Goal: Transaction & Acquisition: Purchase product/service

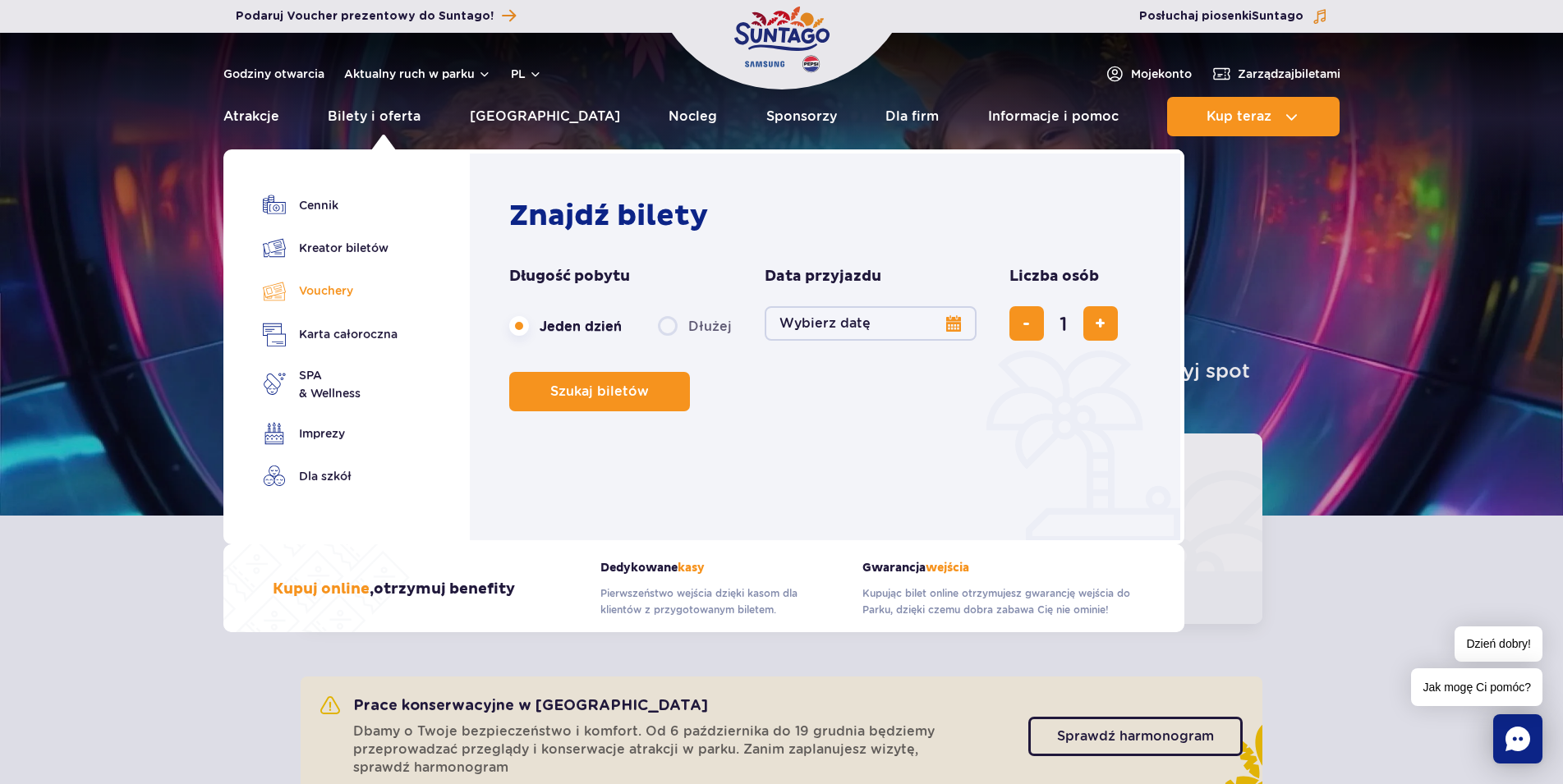
click at [322, 292] on link "Vouchery" at bounding box center [330, 291] width 135 height 24
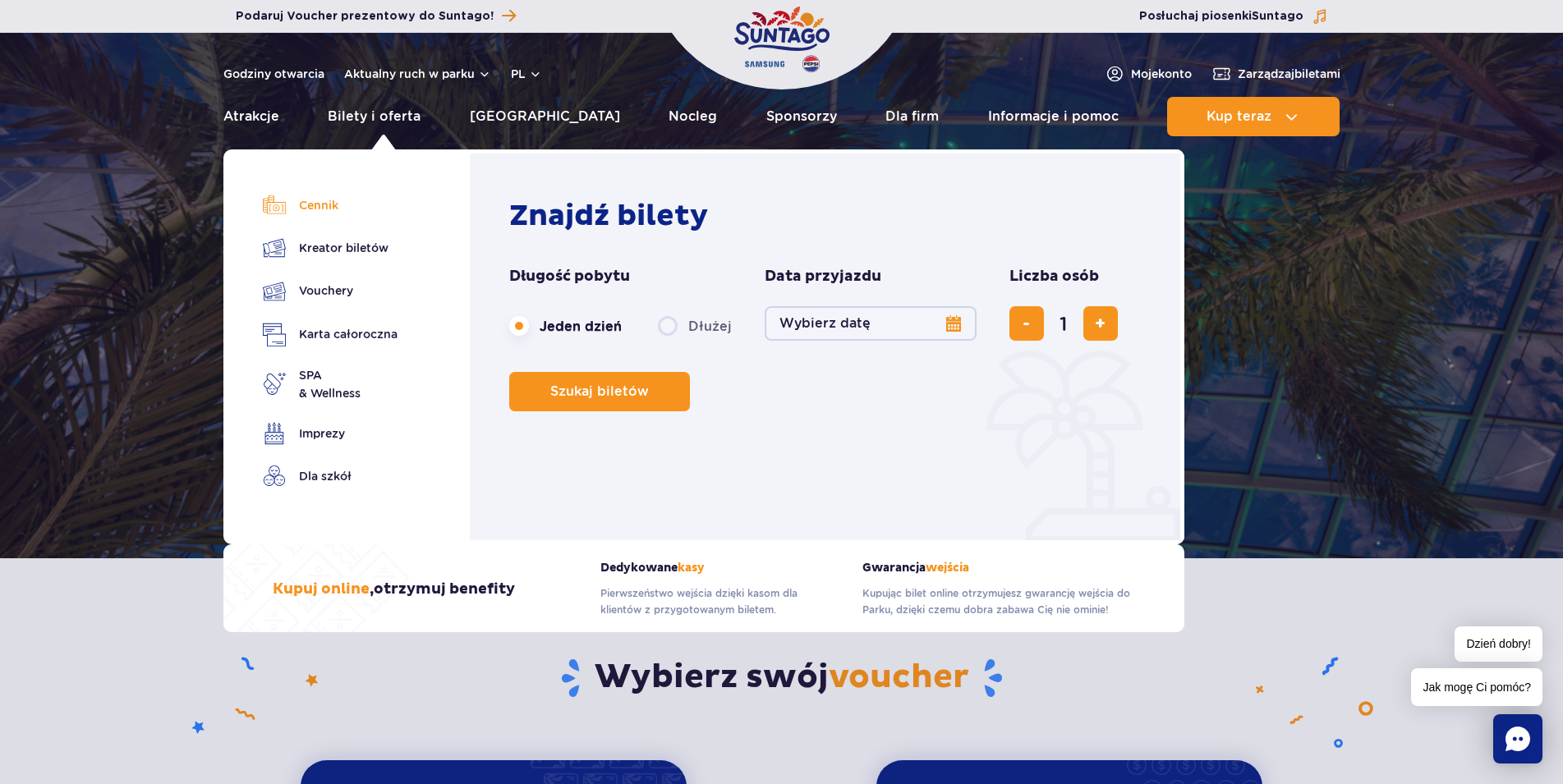
click at [315, 207] on link "Cennik" at bounding box center [330, 205] width 135 height 23
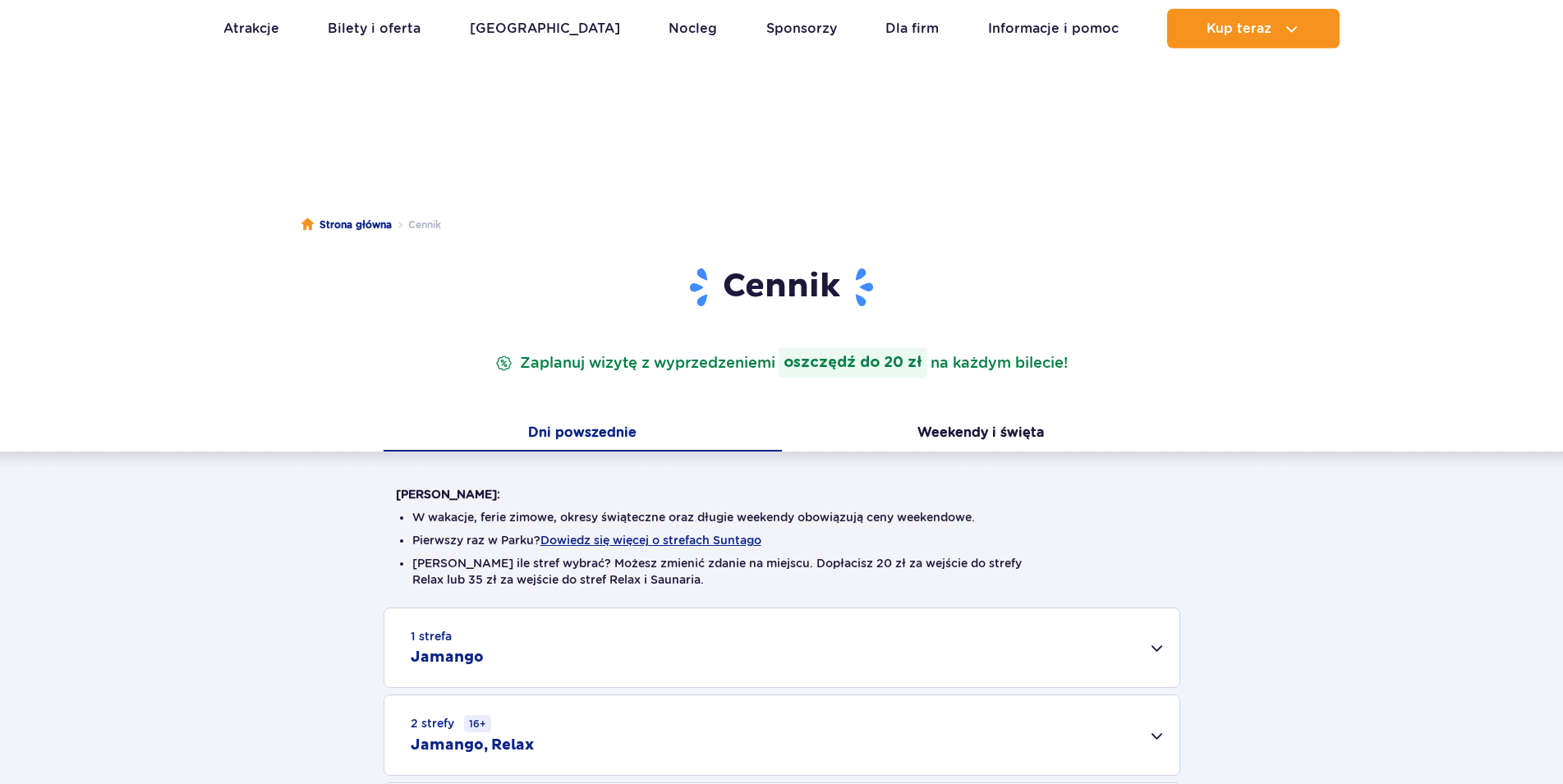
scroll to position [335, 0]
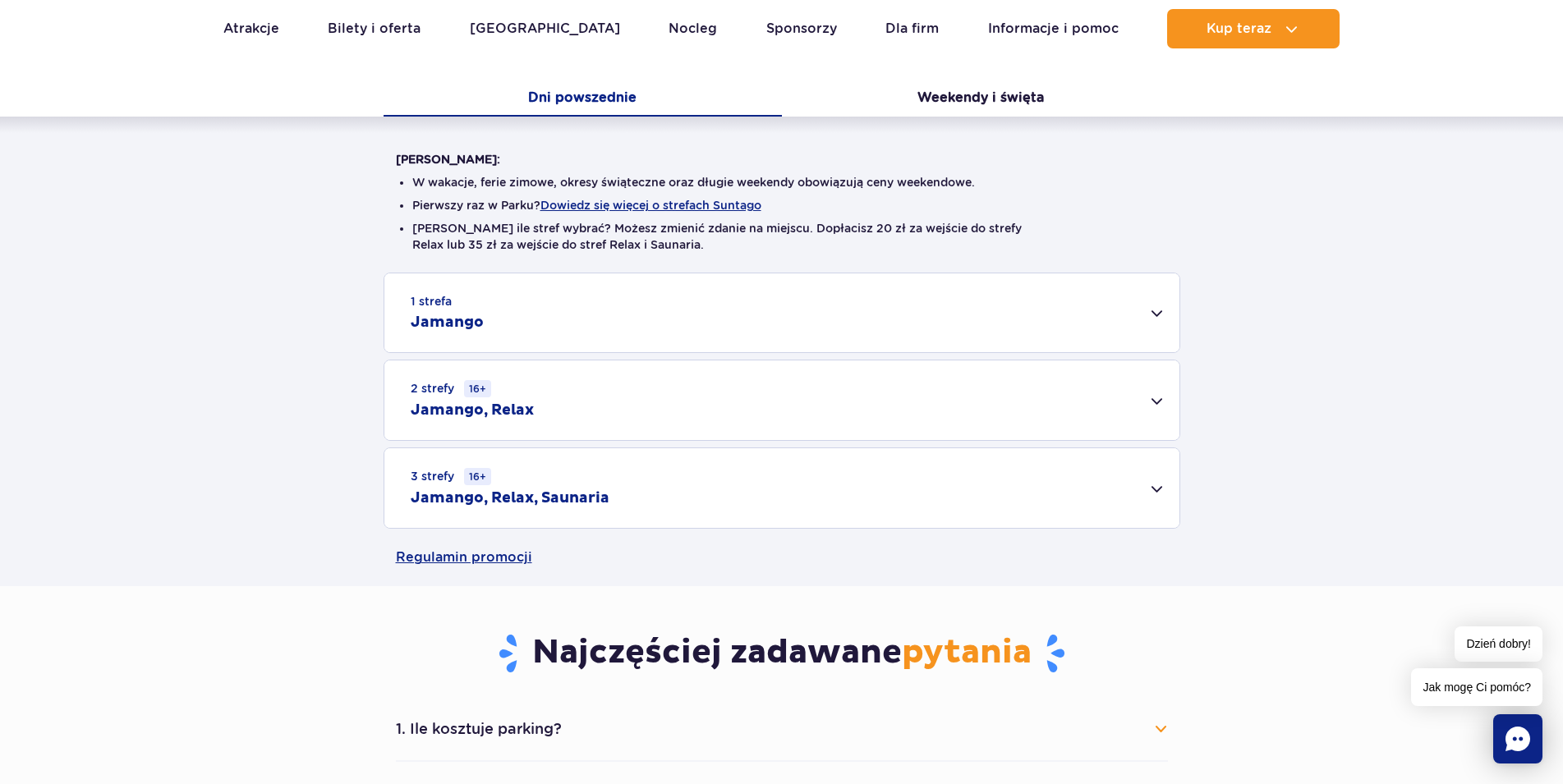
click at [697, 301] on div "1 strefa Jamango" at bounding box center [782, 313] width 795 height 79
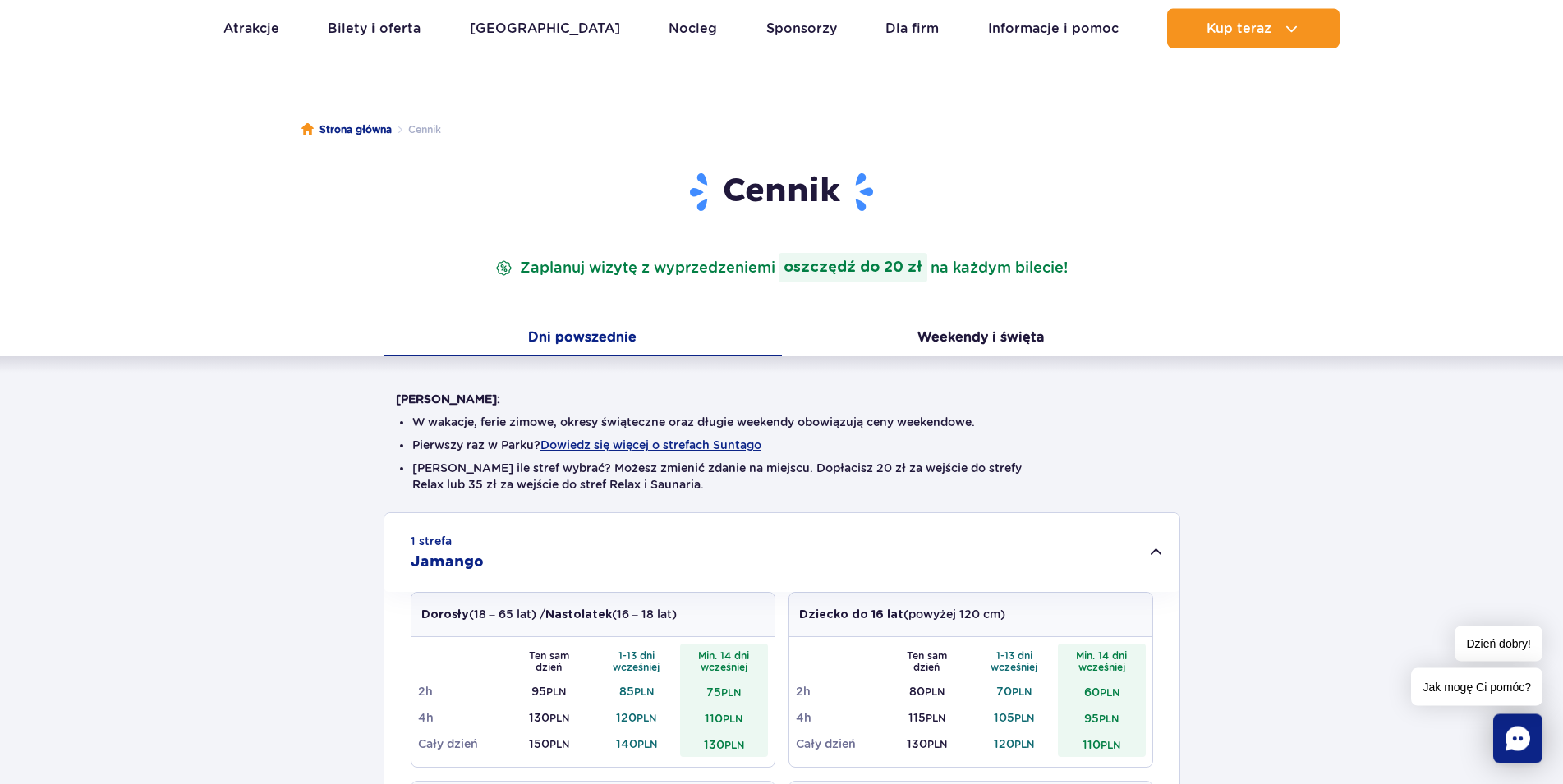
scroll to position [0, 0]
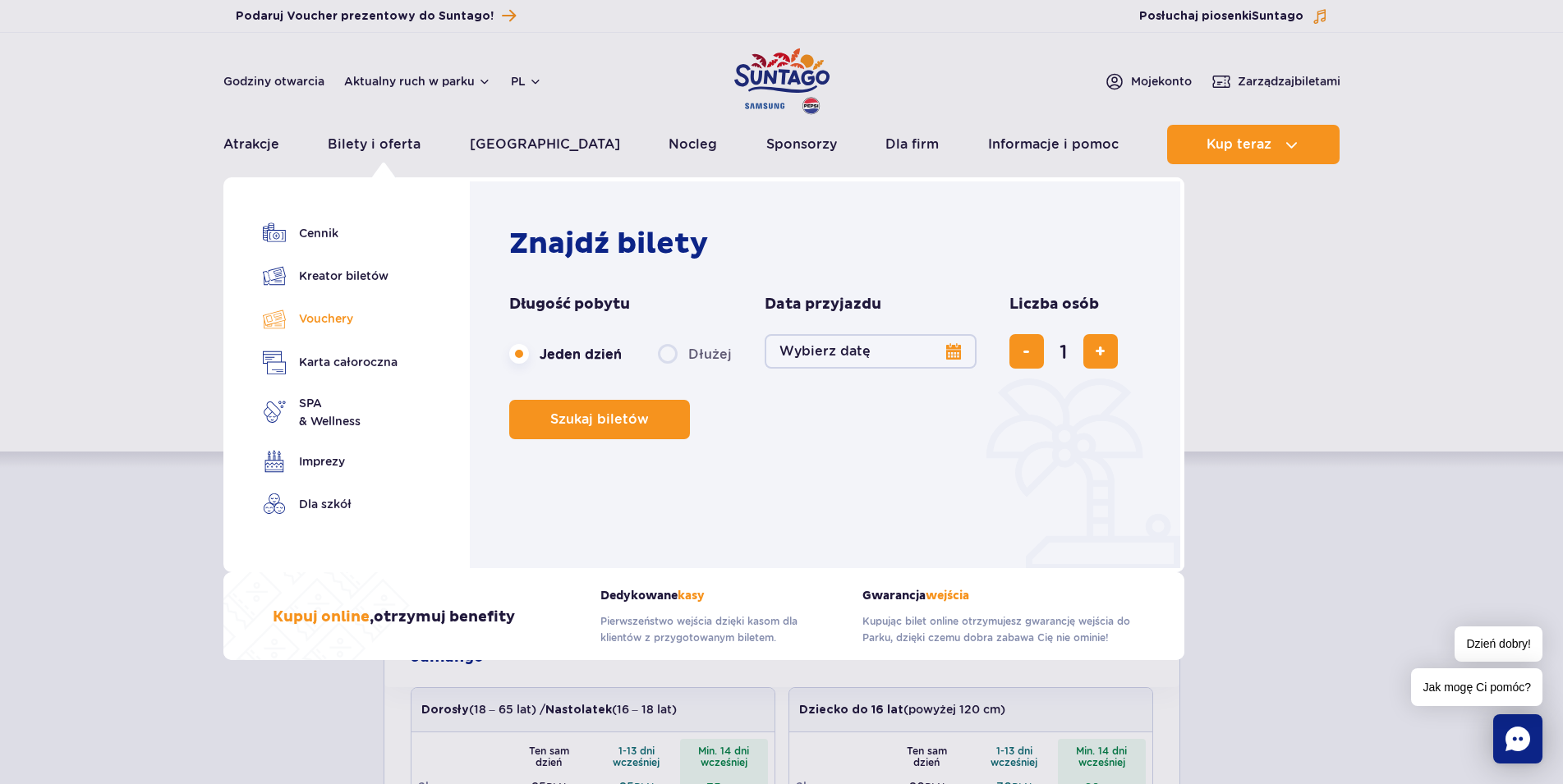
click at [338, 323] on link "Vouchery" at bounding box center [330, 319] width 135 height 24
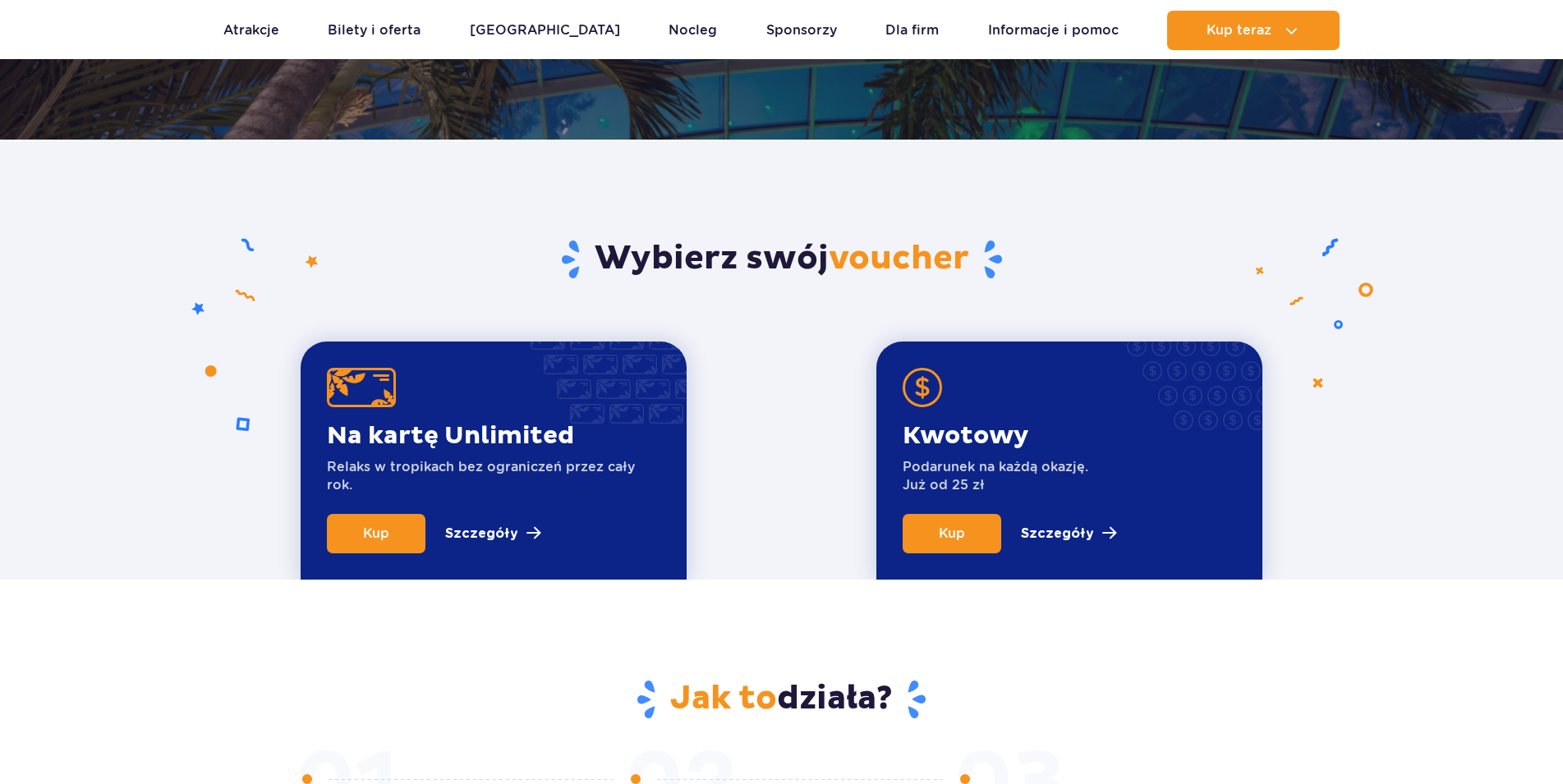
scroll to position [419, 0]
click at [1069, 540] on p "Szczegóły" at bounding box center [1057, 534] width 73 height 20
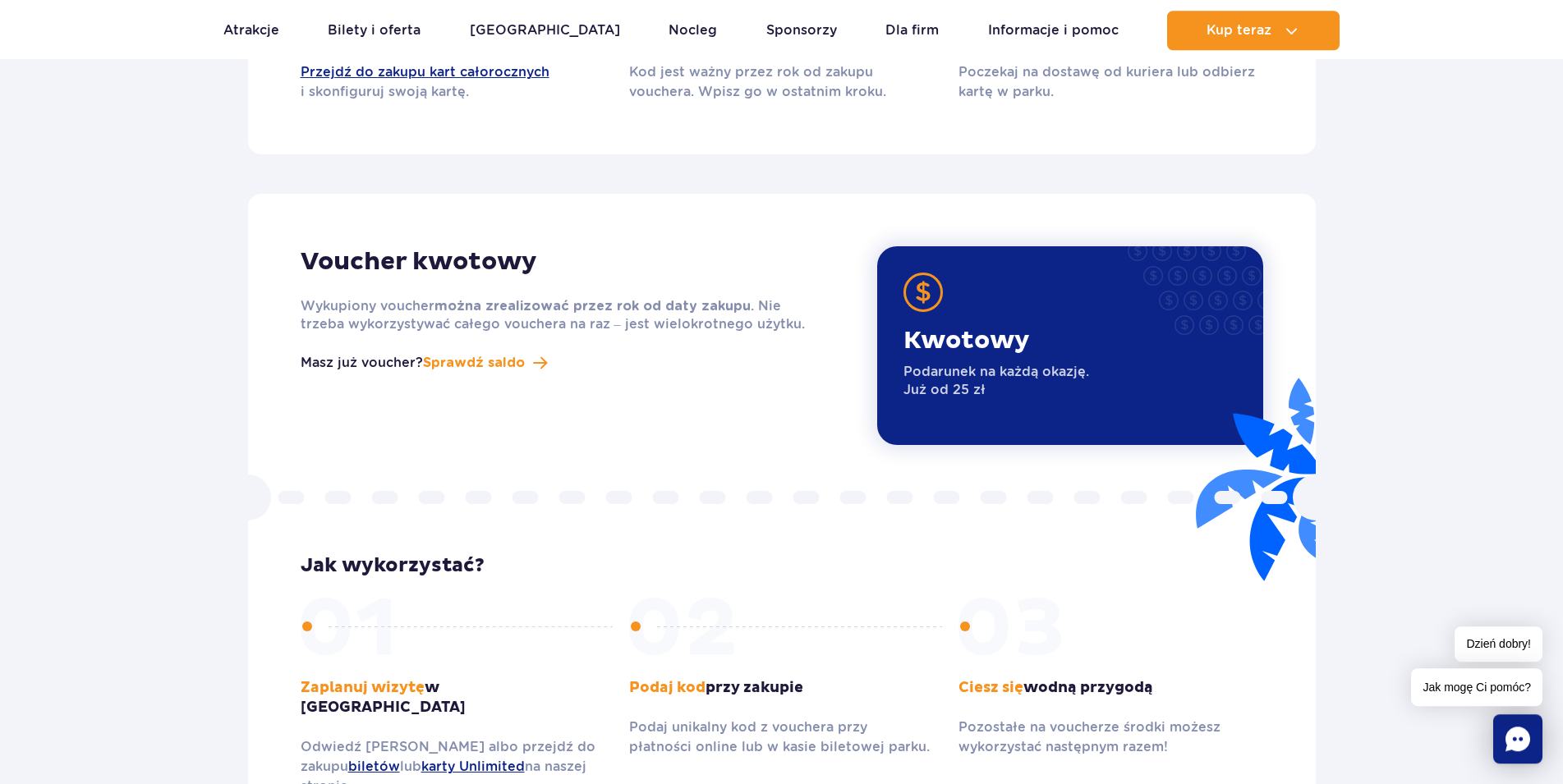
scroll to position [1746, 0]
